Goal: Transaction & Acquisition: Purchase product/service

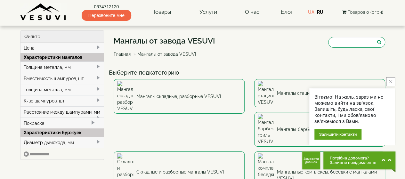
click at [391, 83] on icon "close button" at bounding box center [390, 81] width 3 height 3
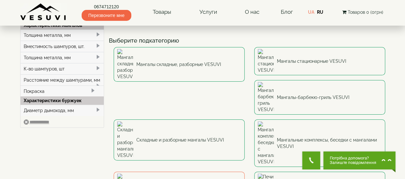
scroll to position [64, 0]
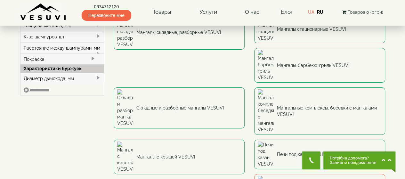
drag, startPoint x: 300, startPoint y: 103, endPoint x: 295, endPoint y: 89, distance: 14.7
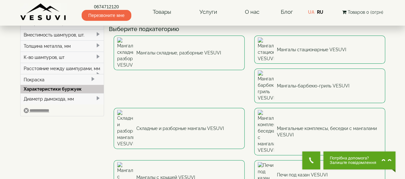
scroll to position [32, 0]
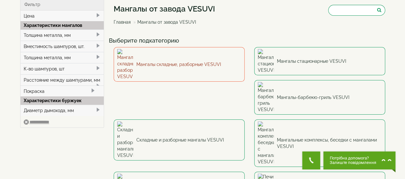
click at [196, 60] on link "Мангалы складные, разборные VESUVI" at bounding box center [179, 64] width 131 height 35
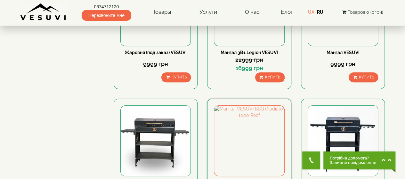
scroll to position [160, 0]
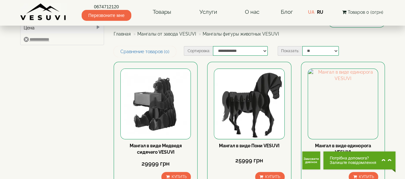
scroll to position [64, 0]
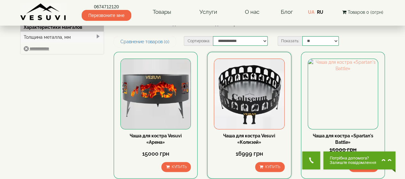
scroll to position [64, 0]
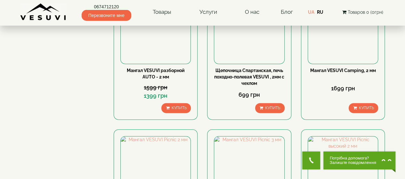
scroll to position [96, 0]
